Goal: Transaction & Acquisition: Purchase product/service

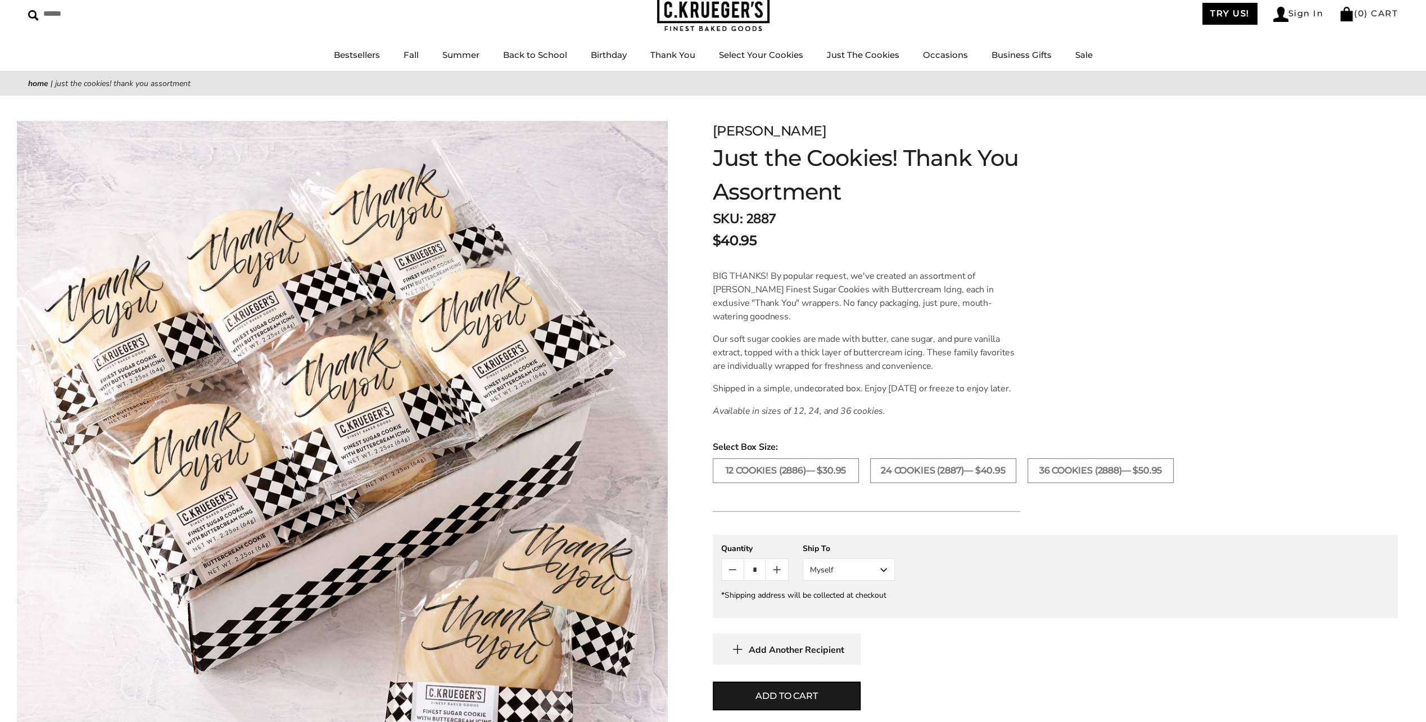
scroll to position [112, 0]
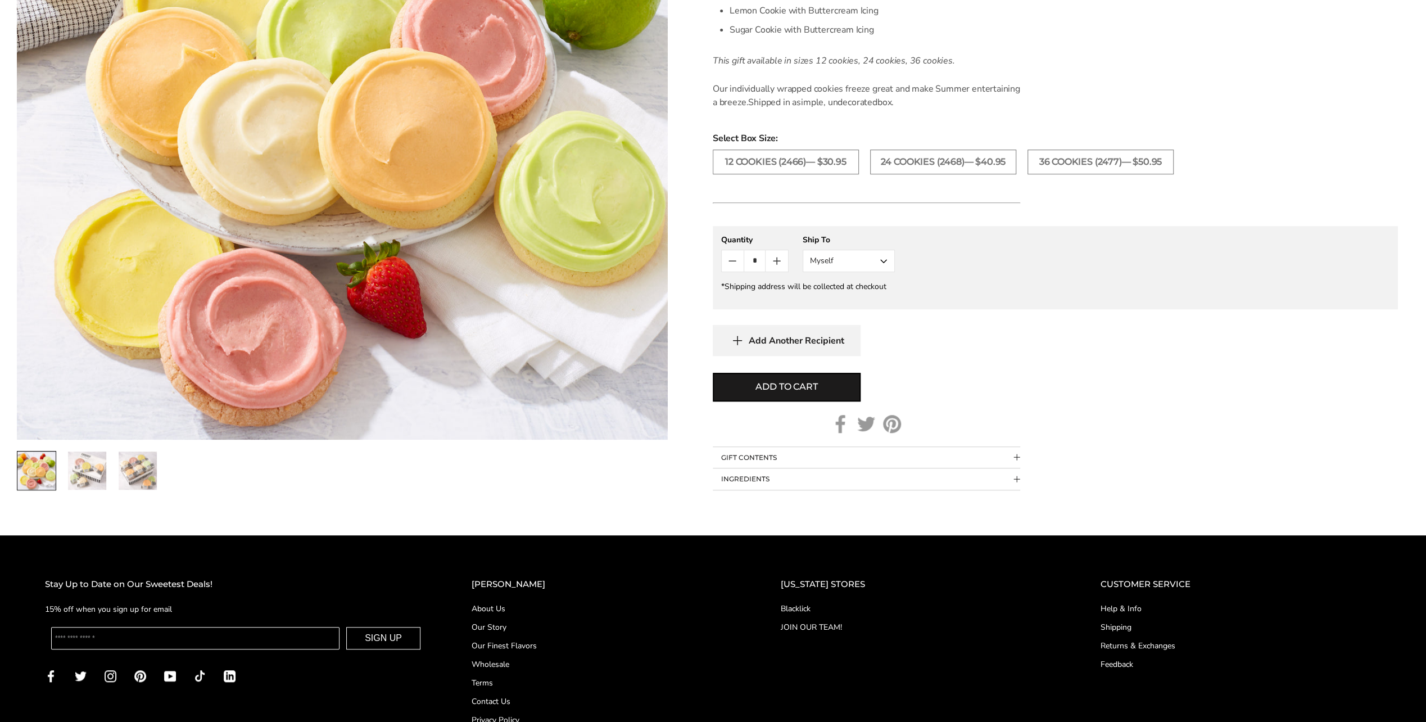
scroll to position [618, 0]
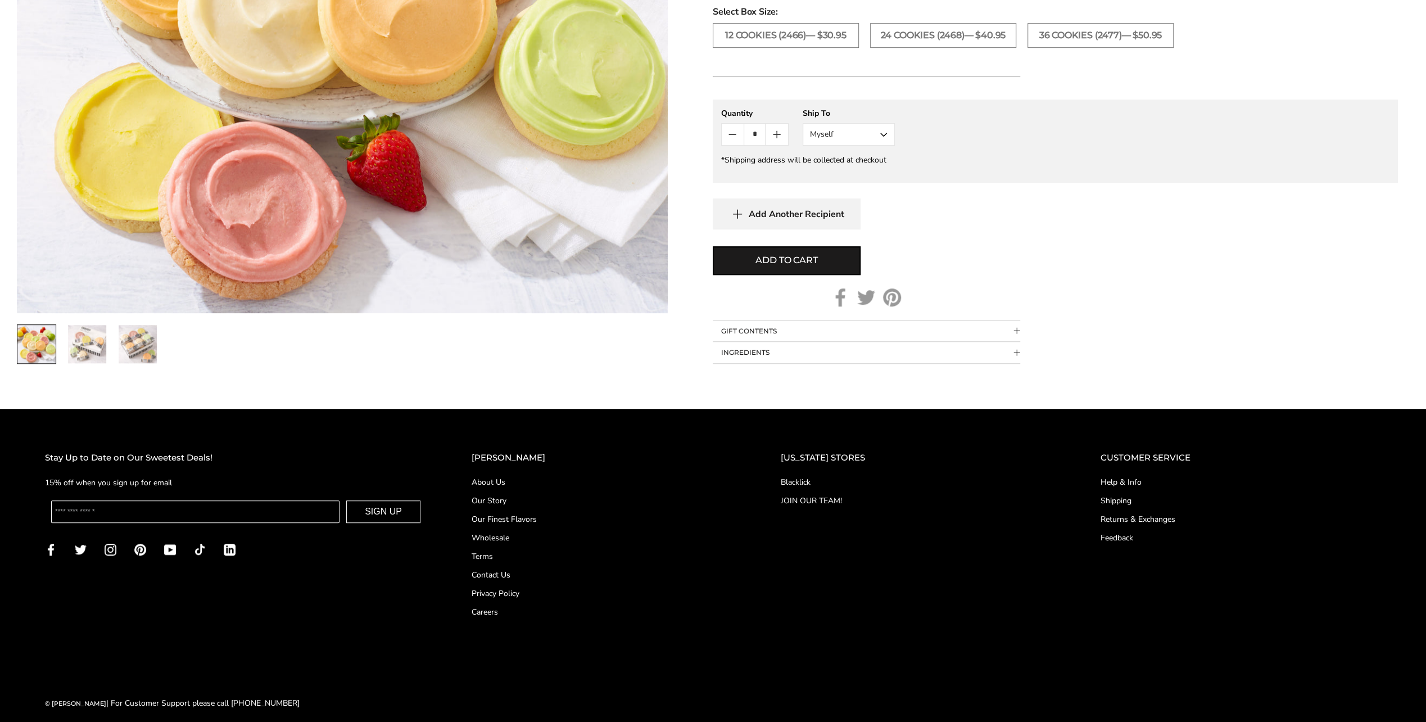
click at [789, 333] on button "GIFT CONTENTS" at bounding box center [866, 330] width 307 height 21
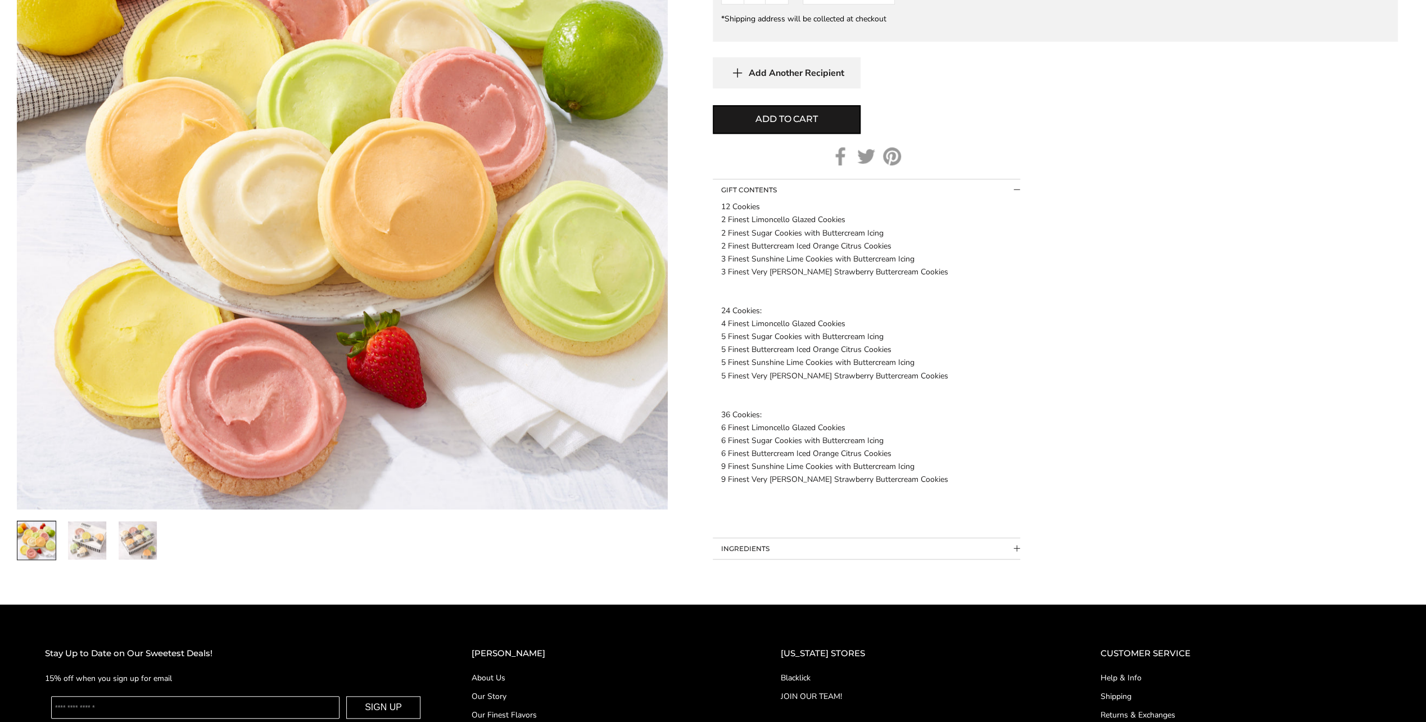
scroll to position [787, 0]
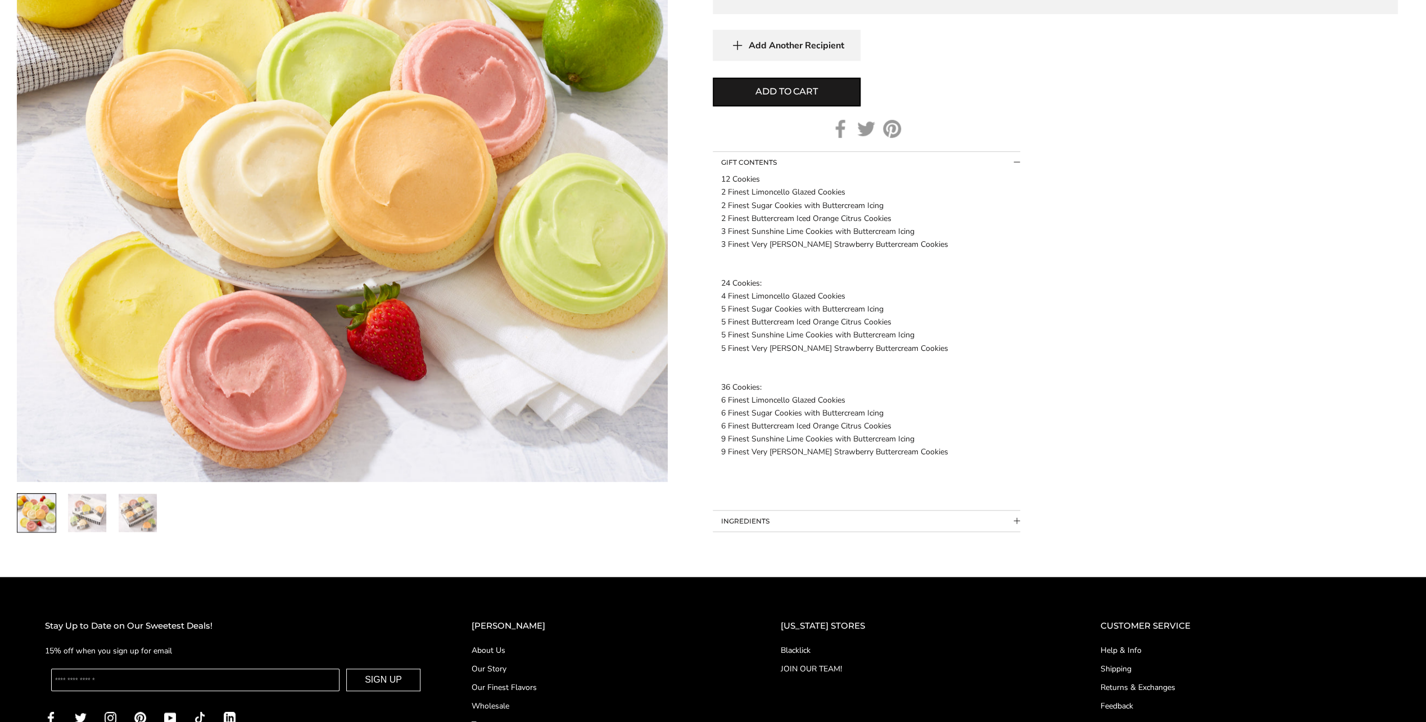
click at [876, 518] on button "INGREDIENTS" at bounding box center [866, 520] width 307 height 21
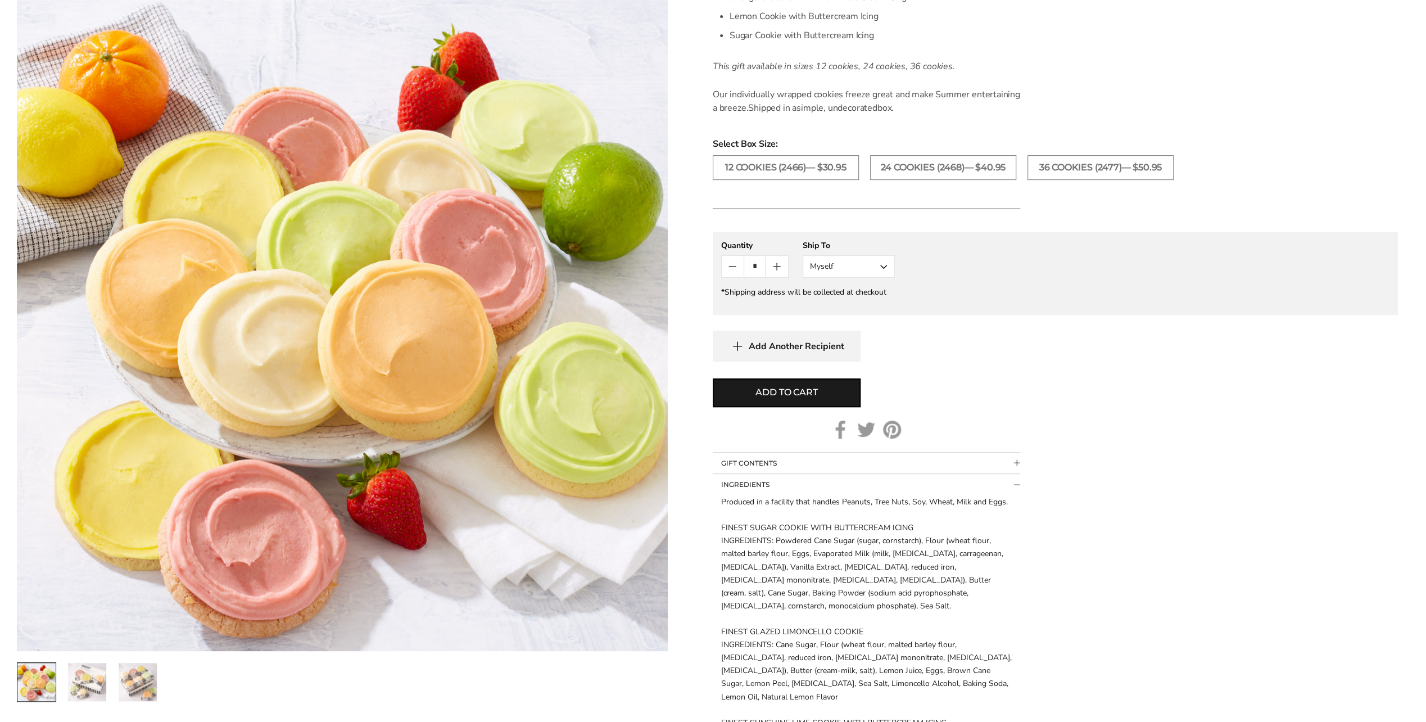
scroll to position [506, 0]
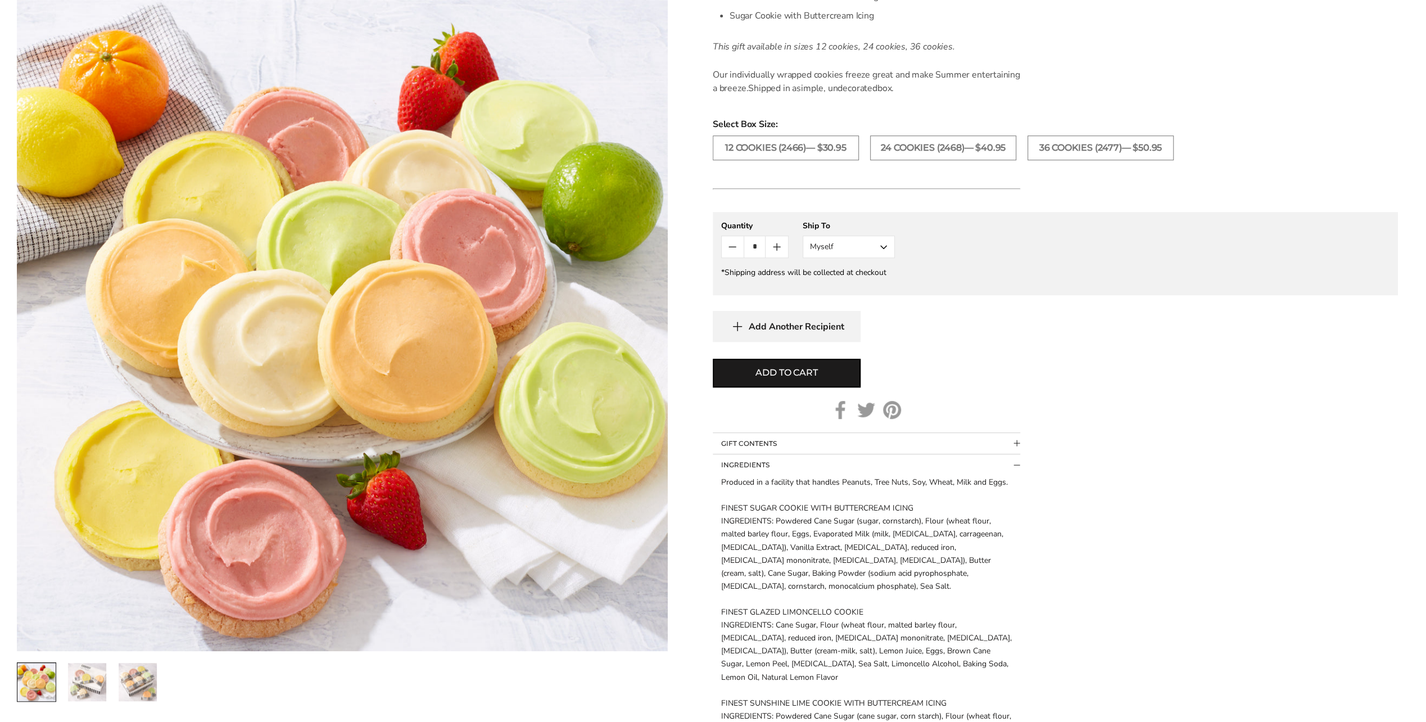
click at [781, 440] on button "GIFT CONTENTS" at bounding box center [866, 443] width 307 height 21
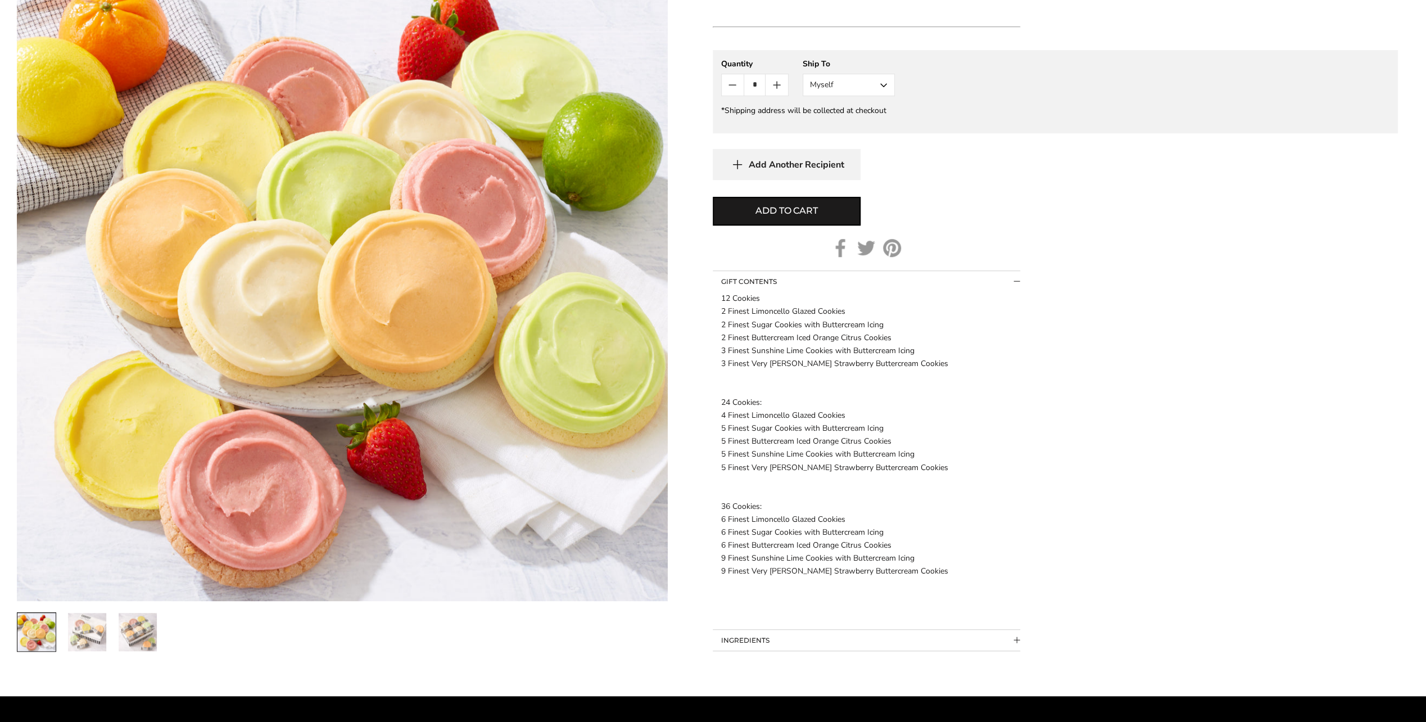
scroll to position [618, 0]
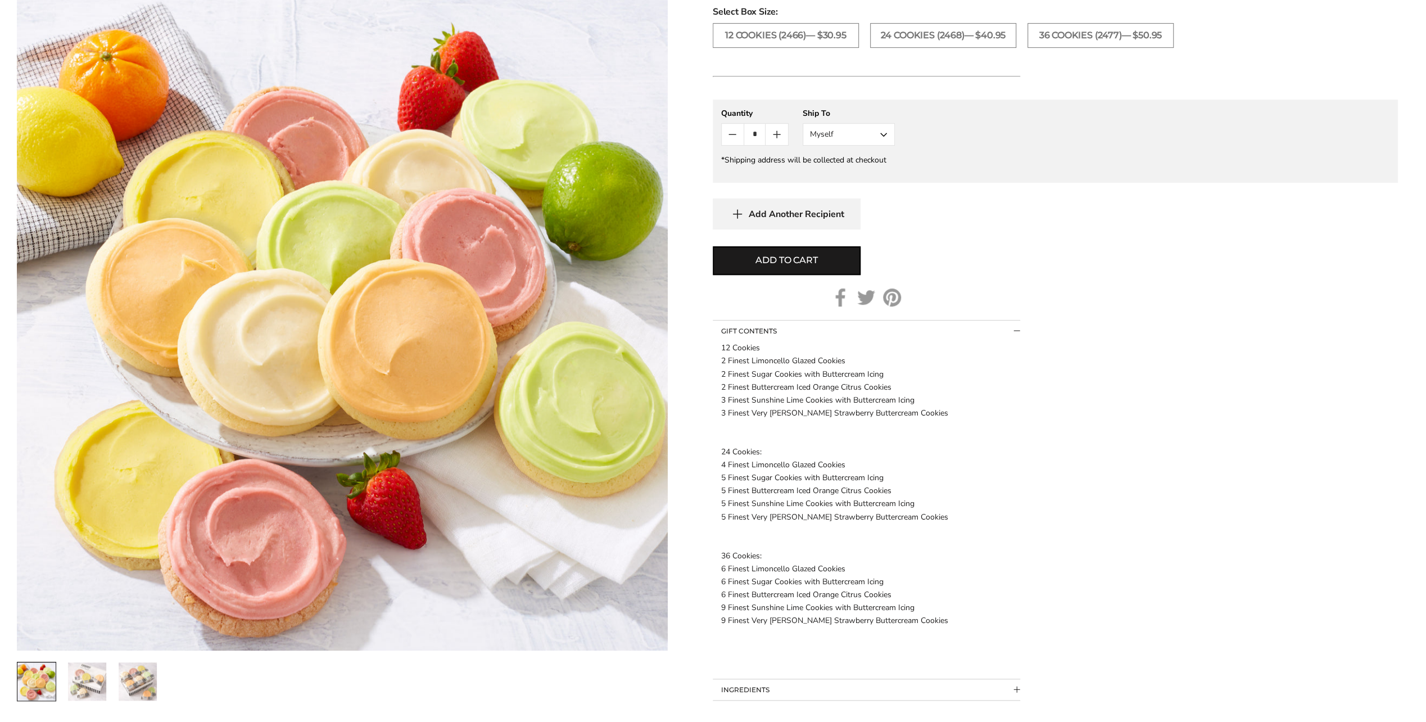
click at [1017, 333] on button "GIFT CONTENTS" at bounding box center [866, 330] width 307 height 21
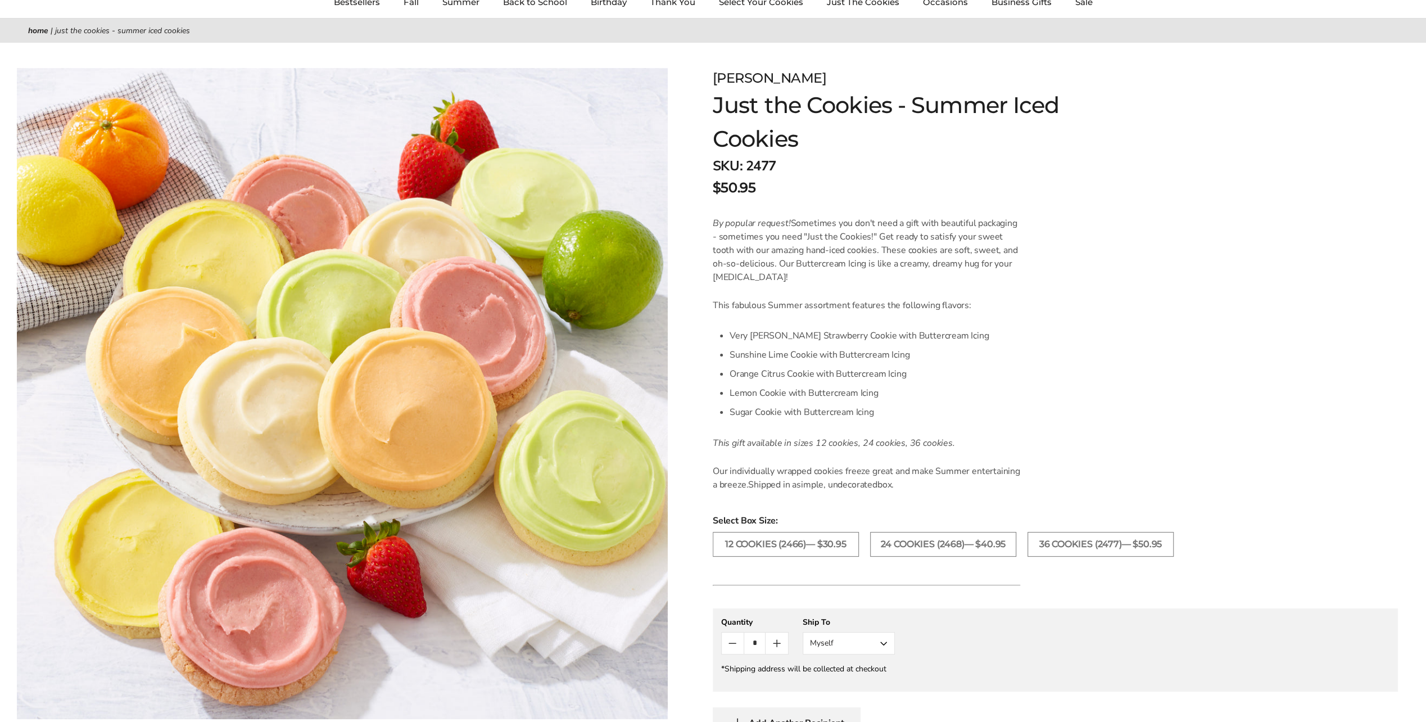
scroll to position [0, 0]
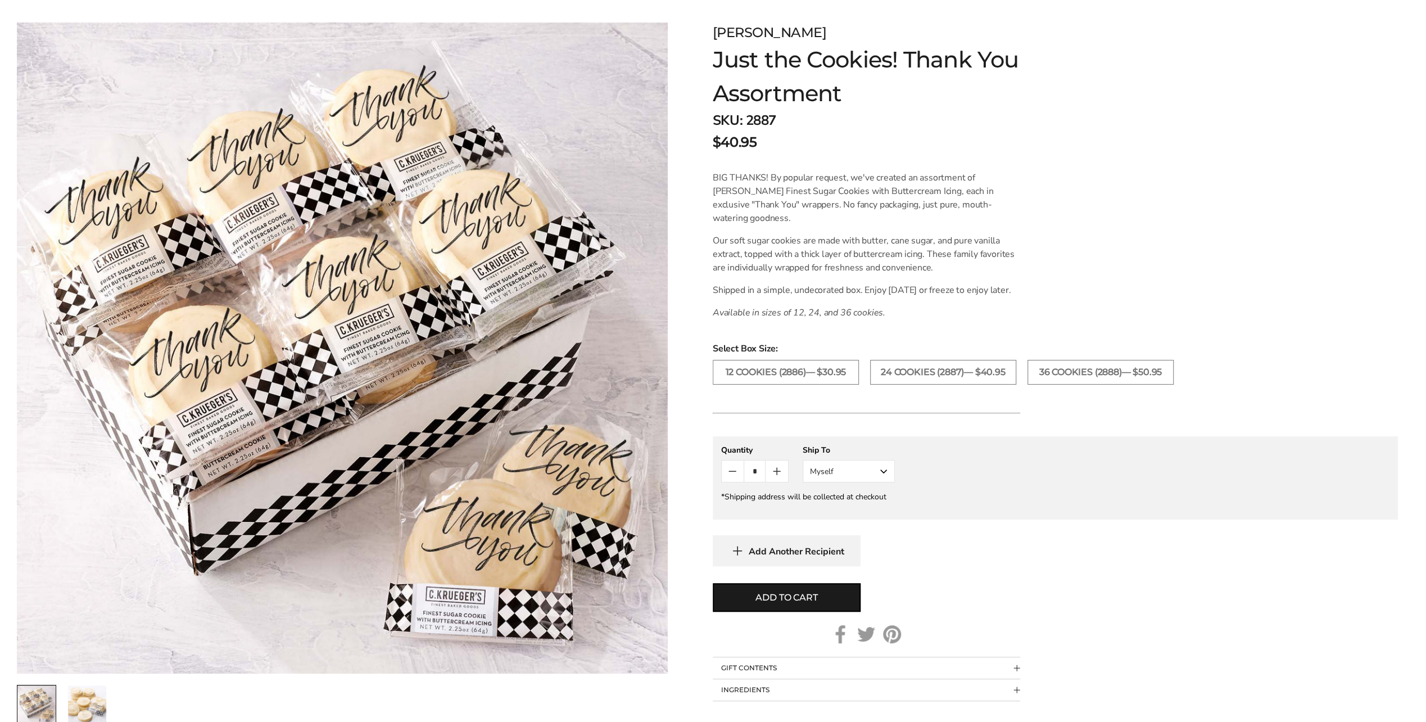
scroll to position [225, 0]
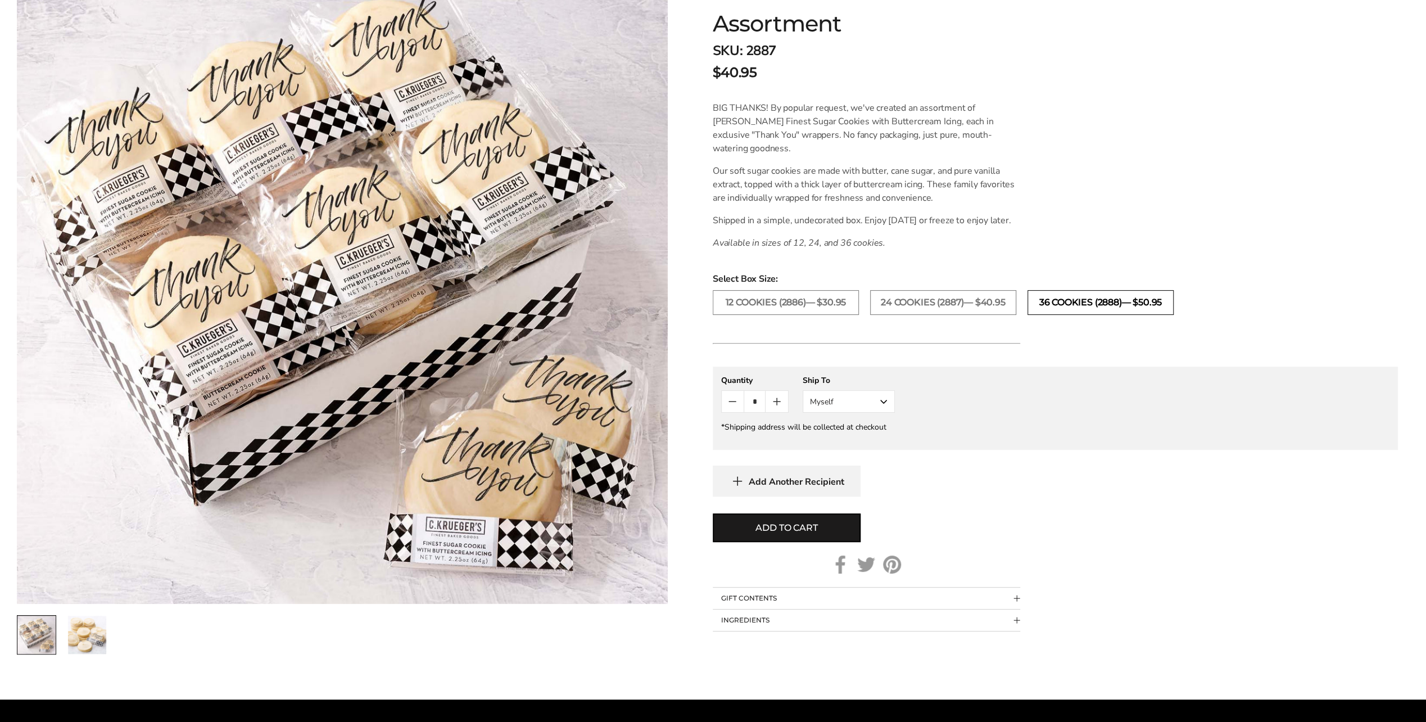
click at [1117, 308] on label "36 COOKIES (2888)— $50.95" at bounding box center [1100, 302] width 146 height 25
